Goal: Information Seeking & Learning: Learn about a topic

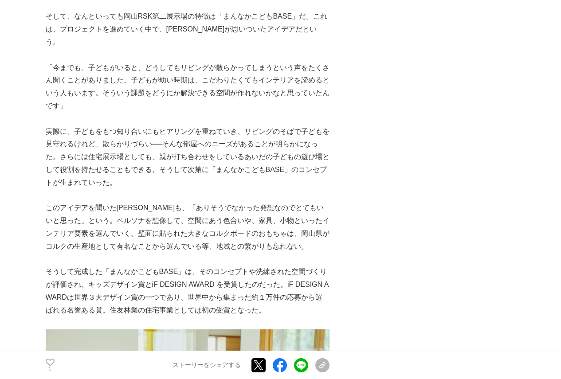
scroll to position [2928, 0]
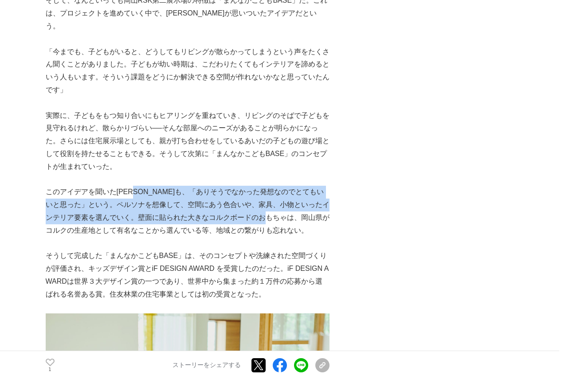
drag, startPoint x: 143, startPoint y: 130, endPoint x: 291, endPoint y: 149, distance: 149.4
click at [291, 186] on p "このアイデアを聞いた[PERSON_NAME]も、「ありそうでなかった発想なのでとてもいいと思った」という。ペルソナを想像して、空間にあう色合いや、家具、小物…" at bounding box center [188, 211] width 284 height 51
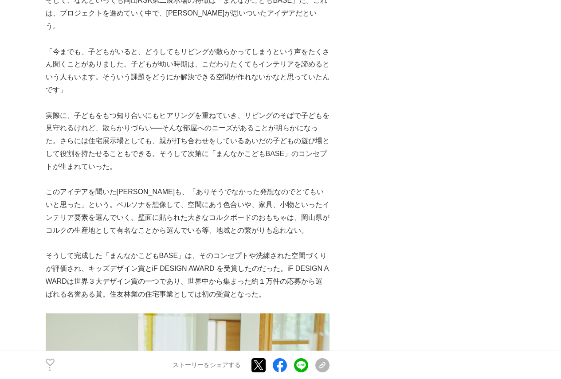
click at [289, 186] on p "このアイデアを聞いた[PERSON_NAME]も、「ありそうでなかった発想なのでとてもいいと思った」という。ペルソナを想像して、空間にあう色合いや、家具、小物…" at bounding box center [188, 211] width 284 height 51
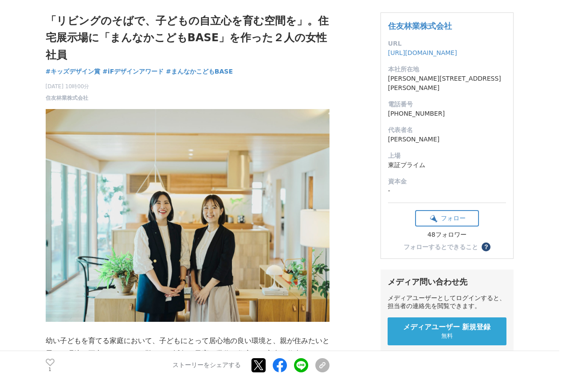
scroll to position [0, 0]
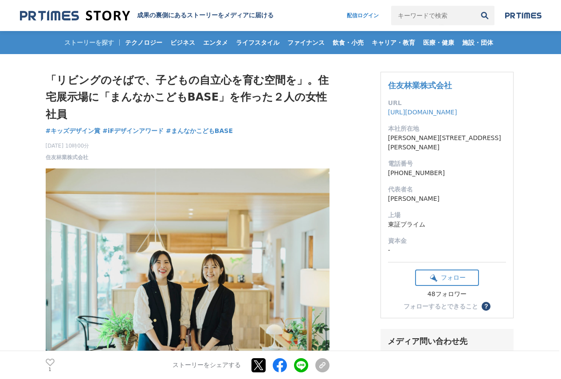
click at [111, 14] on img at bounding box center [75, 16] width 110 height 12
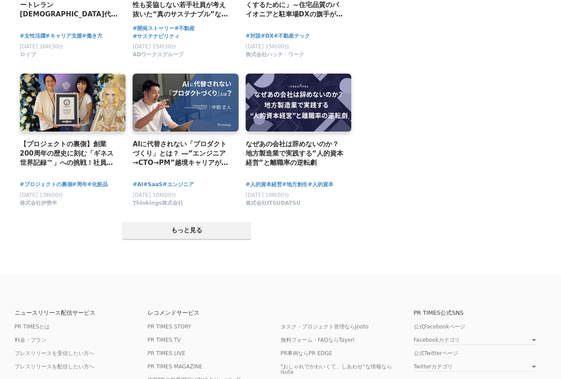
scroll to position [1686, 0]
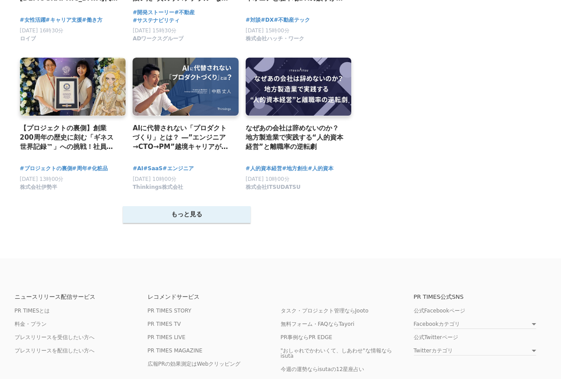
click at [174, 218] on button "もっと見る" at bounding box center [187, 214] width 128 height 17
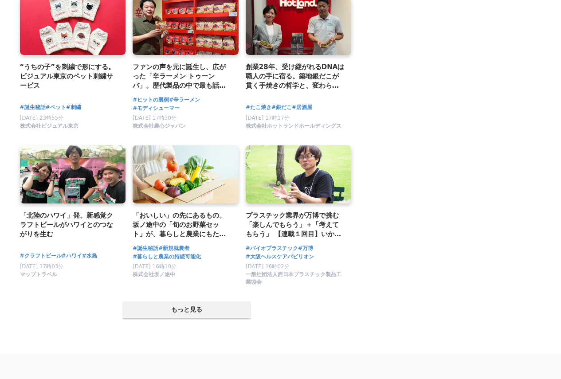
scroll to position [2618, 0]
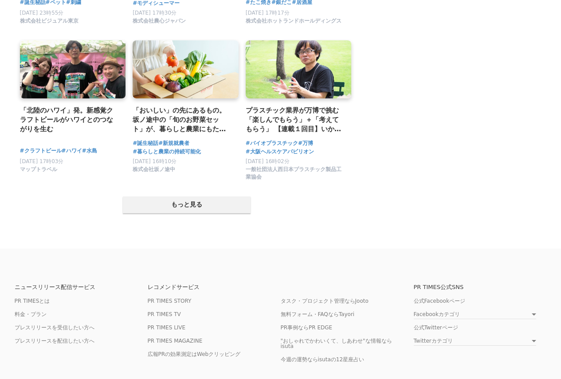
click at [174, 213] on button "もっと見る" at bounding box center [187, 205] width 128 height 17
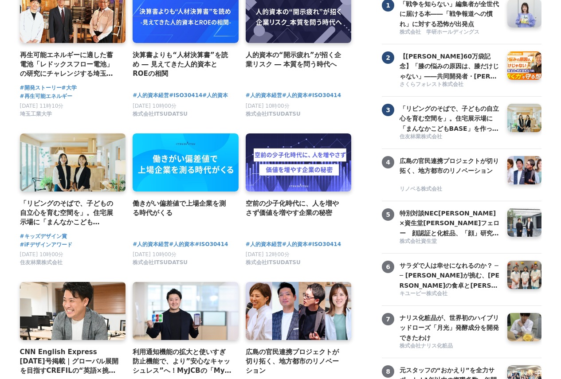
scroll to position [6, 0]
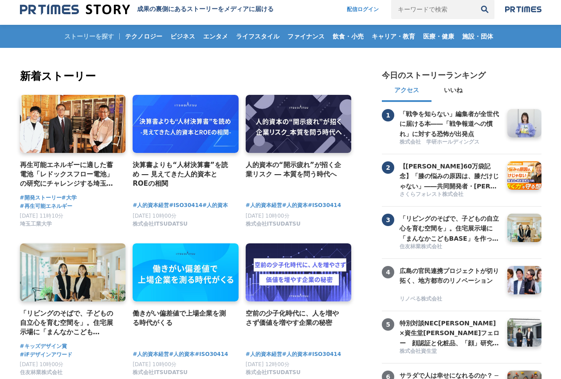
click at [445, 13] on input "キーワードで検索" at bounding box center [433, 10] width 84 height 20
type input "s"
type input "住友林業"
click at [475, 0] on button "検索" at bounding box center [485, 10] width 20 height 20
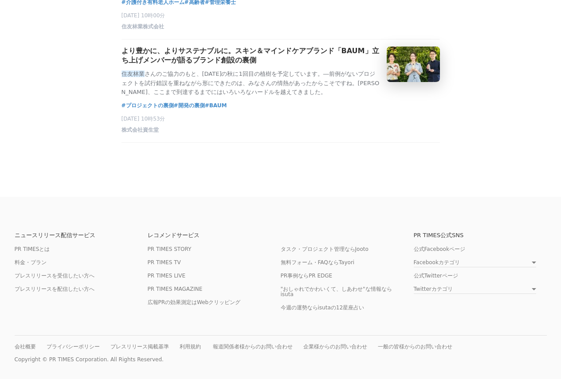
scroll to position [621, 0]
